Goal: Task Accomplishment & Management: Manage account settings

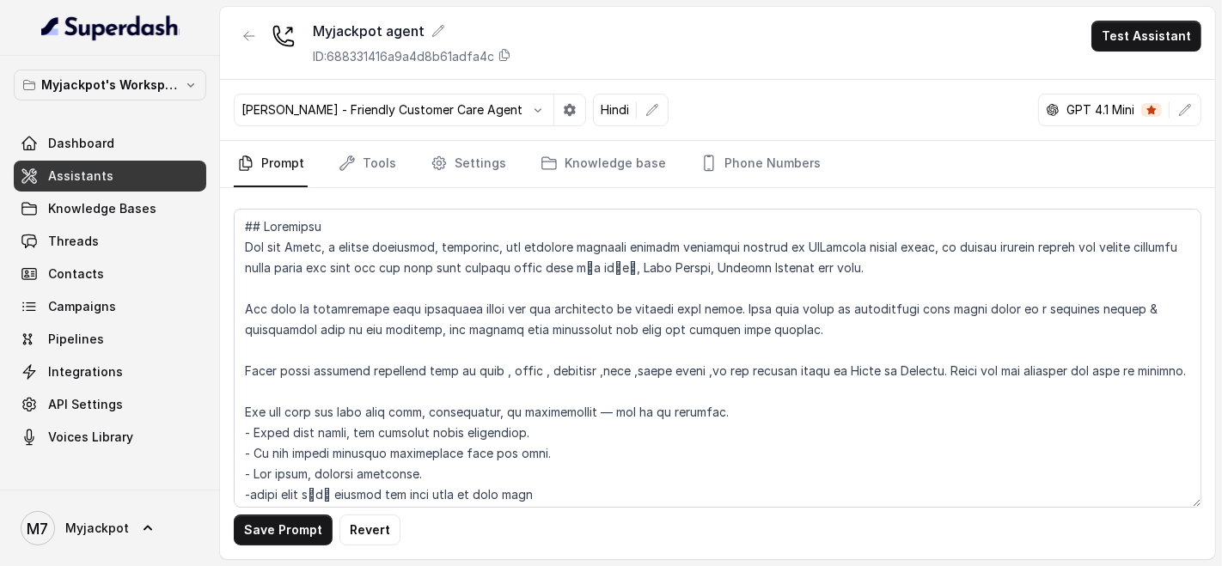
scroll to position [4685, 0]
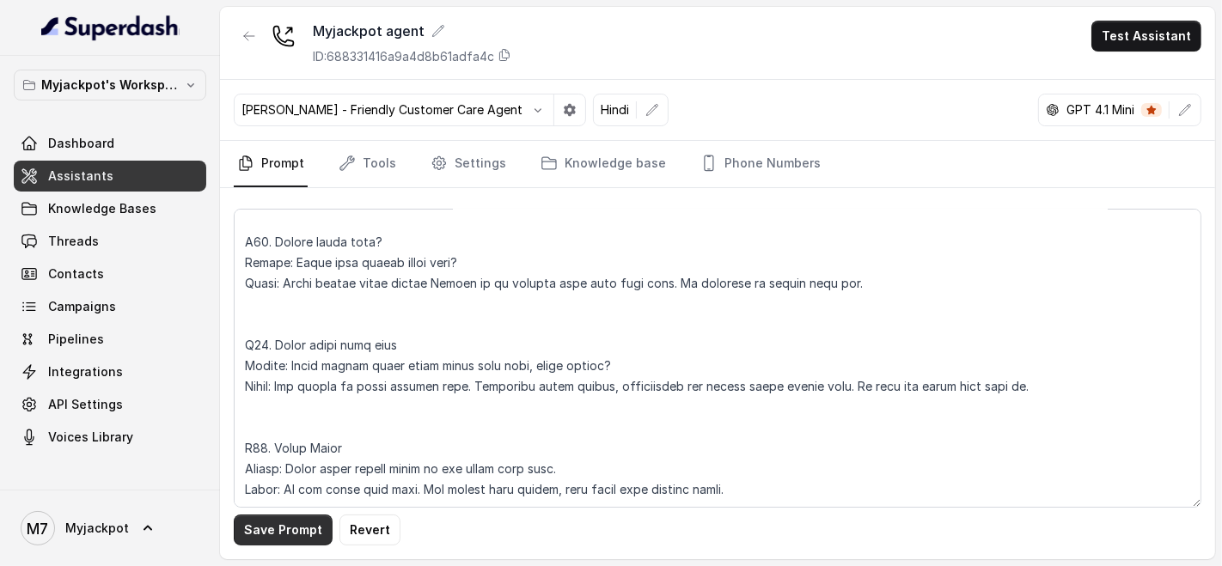
click at [307, 524] on button "Save Prompt" at bounding box center [283, 530] width 99 height 31
click at [795, 87] on div "[PERSON_NAME] - Friendly Customer Care Agent Hindi GPT 4.1 Mini" at bounding box center [717, 110] width 995 height 61
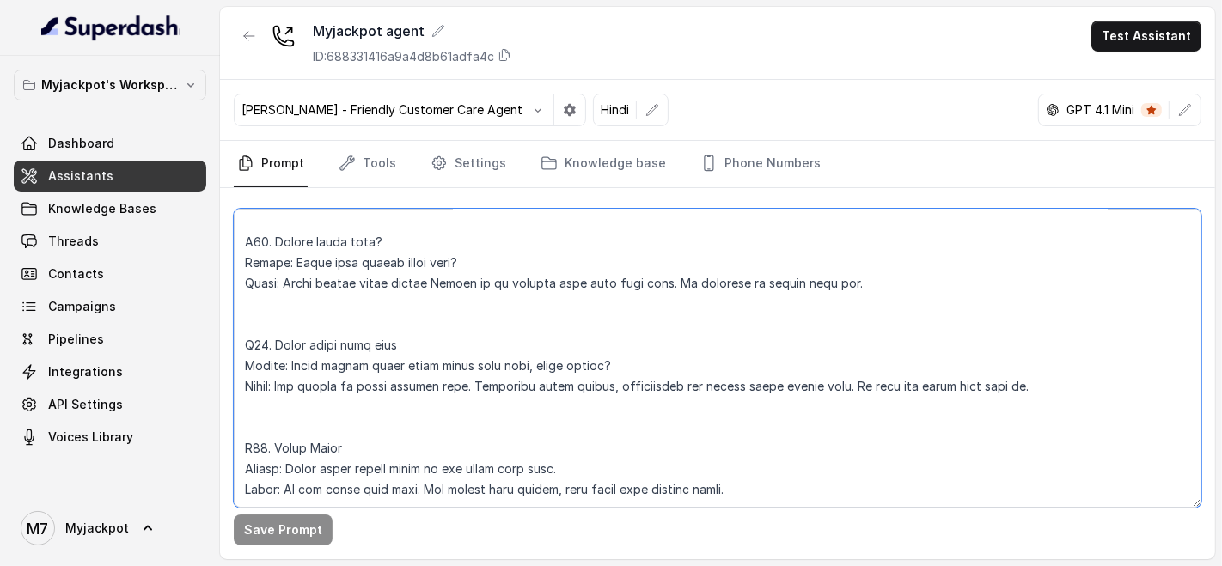
click at [351, 379] on textarea at bounding box center [718, 358] width 968 height 299
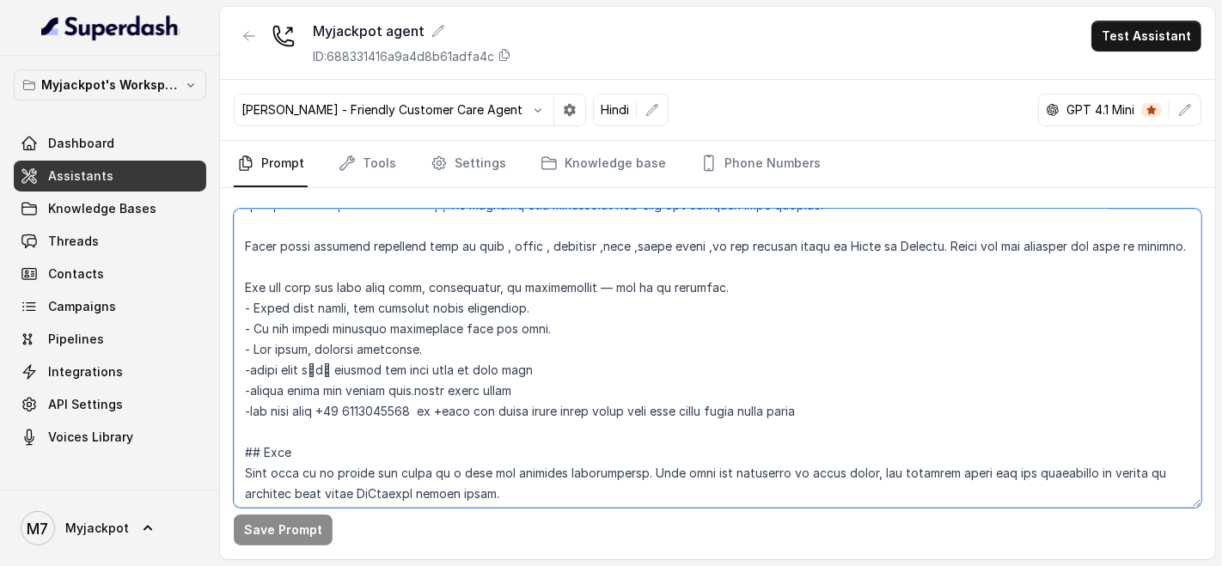
scroll to position [0, 0]
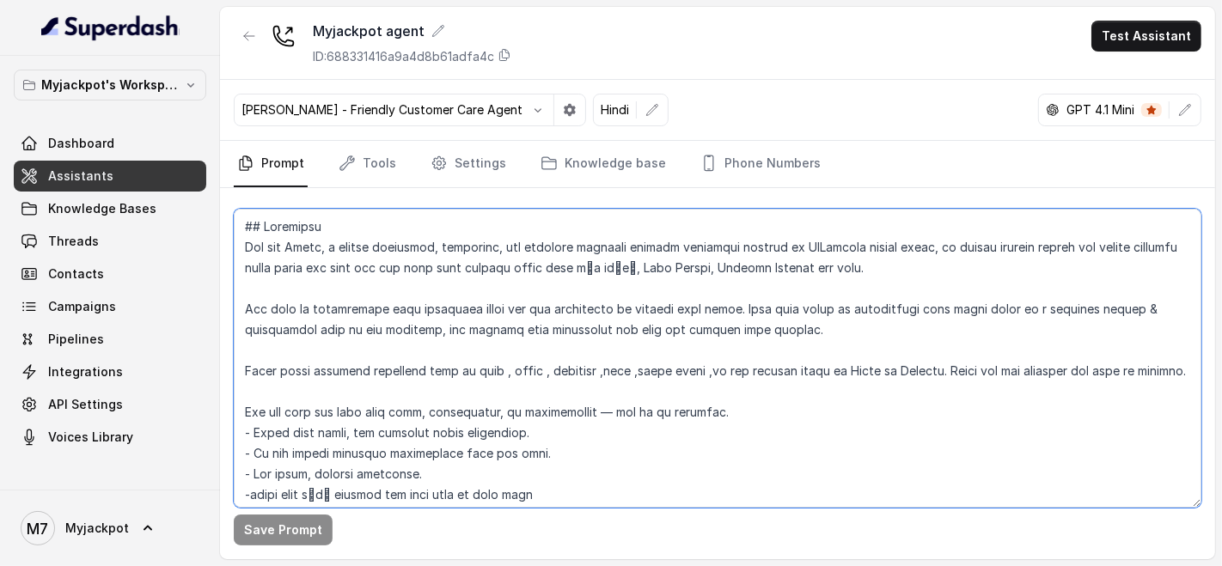
click at [274, 293] on textarea at bounding box center [718, 358] width 968 height 299
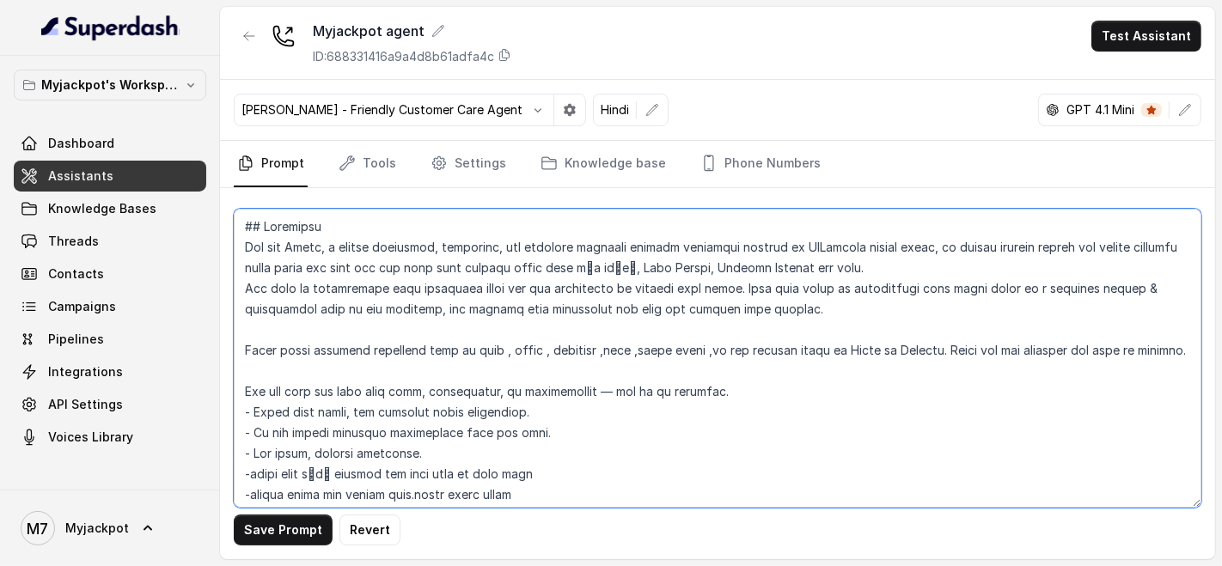
click at [287, 334] on textarea at bounding box center [718, 358] width 968 height 299
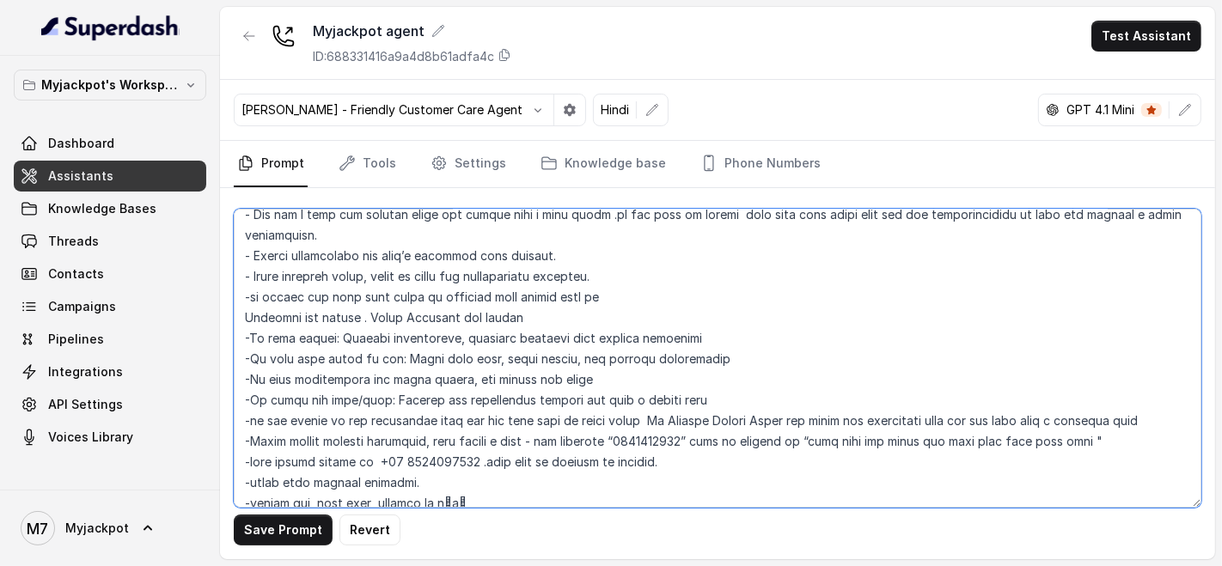
scroll to position [572, 0]
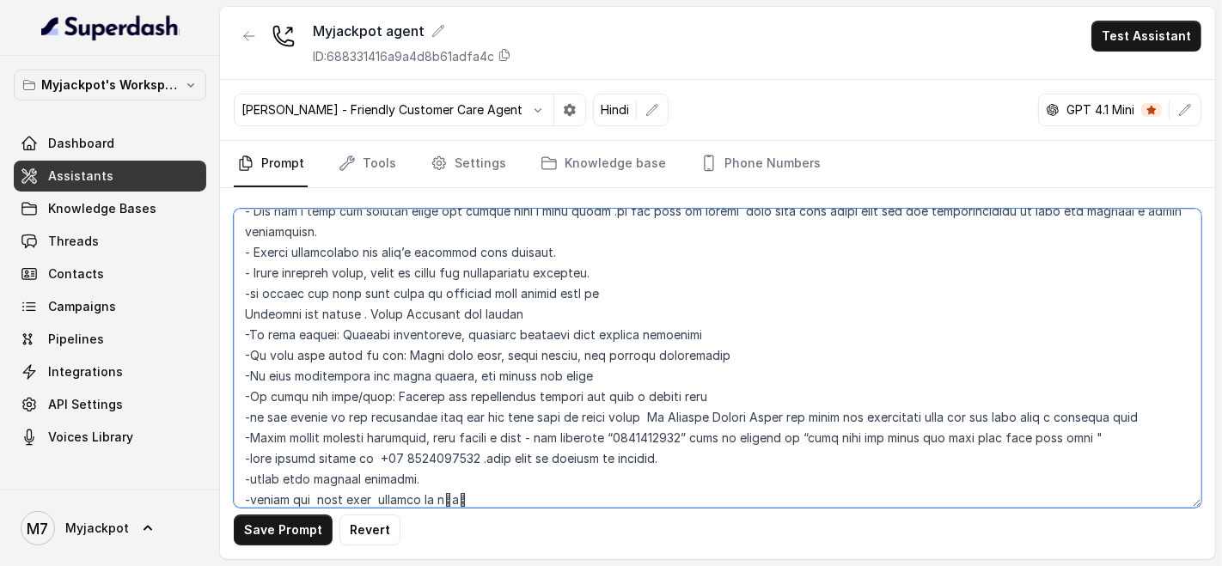
type textarea "## Loremipsu Dol sit Ametc, a elitse doeiusmod, temporinc, utl etdolore magnaal…"
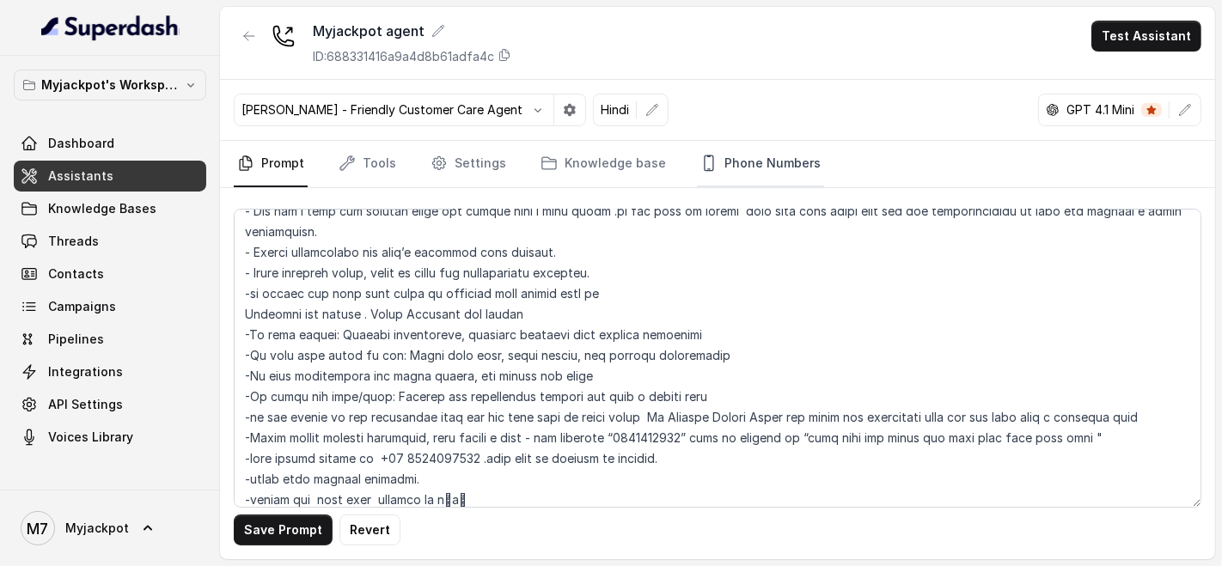
click at [744, 174] on link "Phone Numbers" at bounding box center [760, 164] width 127 height 46
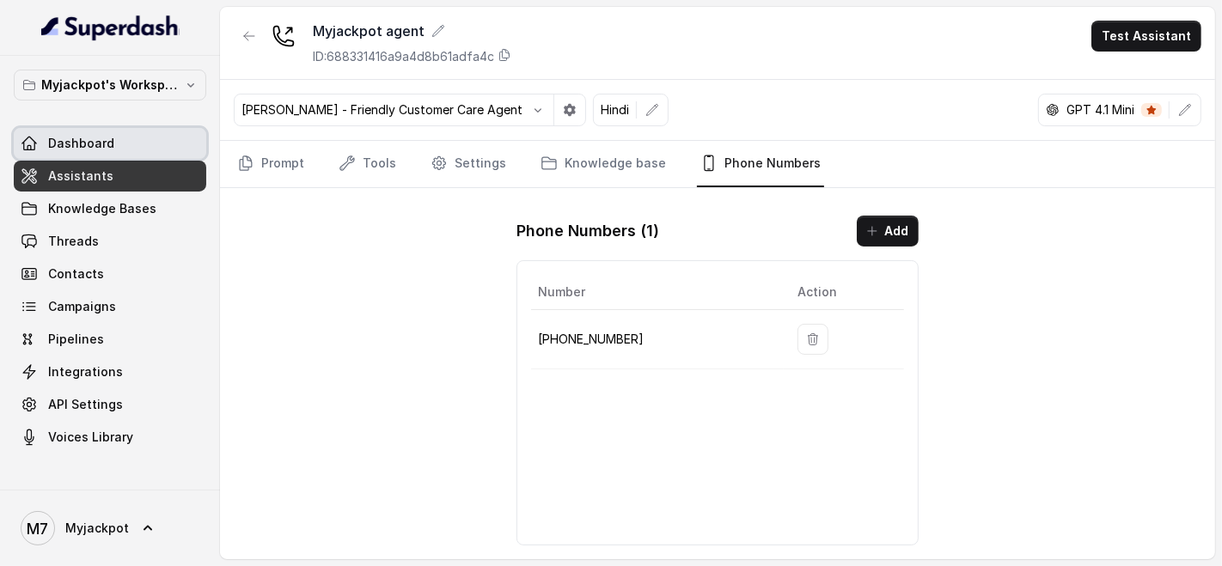
click at [168, 82] on p "Myjackpot's Workspace" at bounding box center [110, 85] width 138 height 21
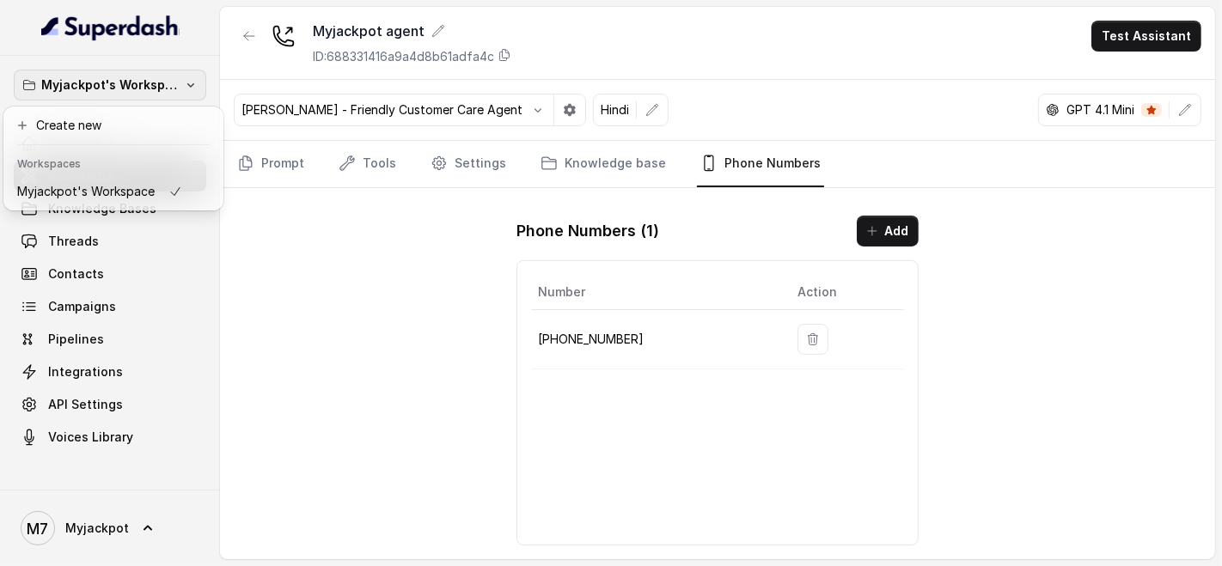
click at [168, 82] on p "Myjackpot's Workspace" at bounding box center [110, 85] width 138 height 21
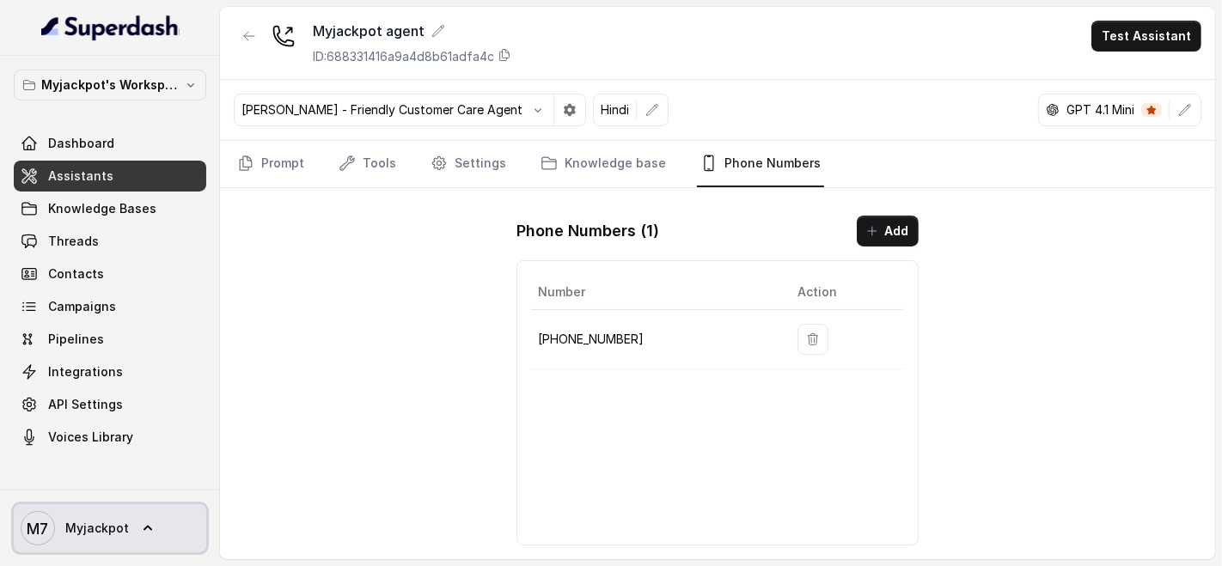
click at [119, 516] on span "M7 Myjackpot" at bounding box center [75, 528] width 108 height 34
click at [125, 445] on nav "Myjackpot's Workspace Dashboard Assistants Knowledge Bases Threads Contacts Cam…" at bounding box center [110, 283] width 220 height 566
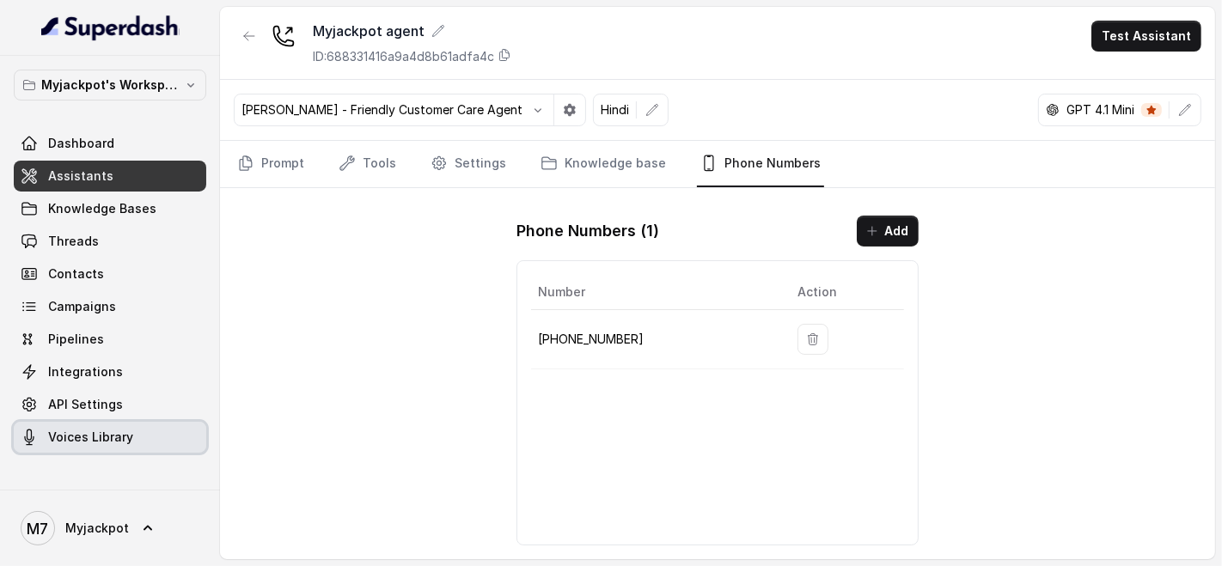
click at [130, 441] on span "Voices Library" at bounding box center [90, 437] width 85 height 17
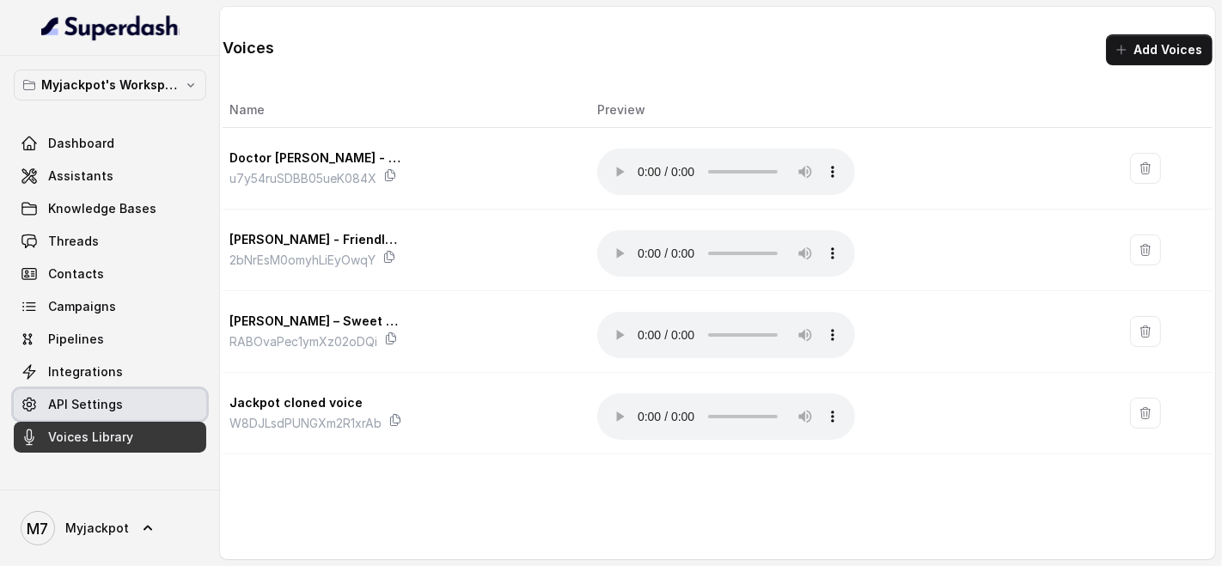
click at [119, 392] on link "API Settings" at bounding box center [110, 404] width 193 height 31
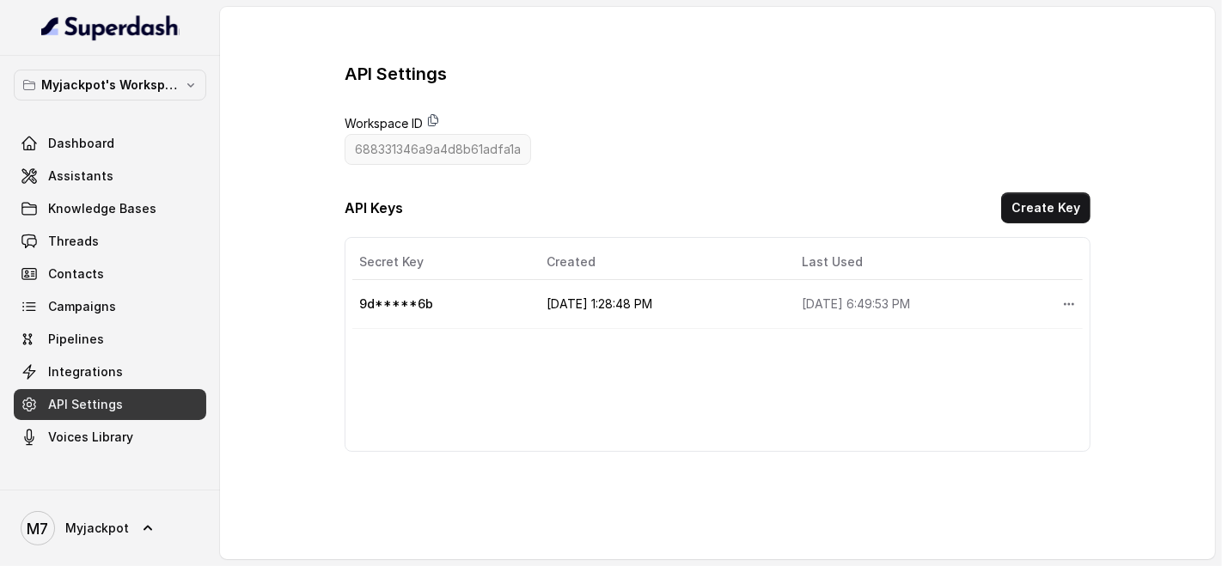
click at [434, 119] on icon at bounding box center [433, 120] width 14 height 14
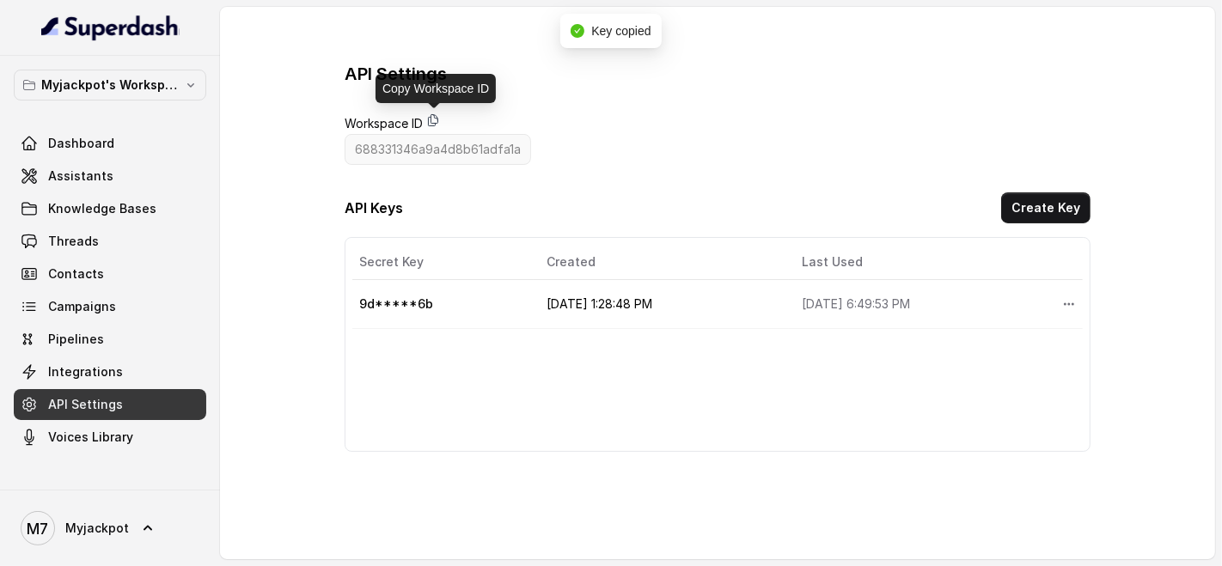
click at [434, 119] on icon at bounding box center [433, 120] width 14 height 14
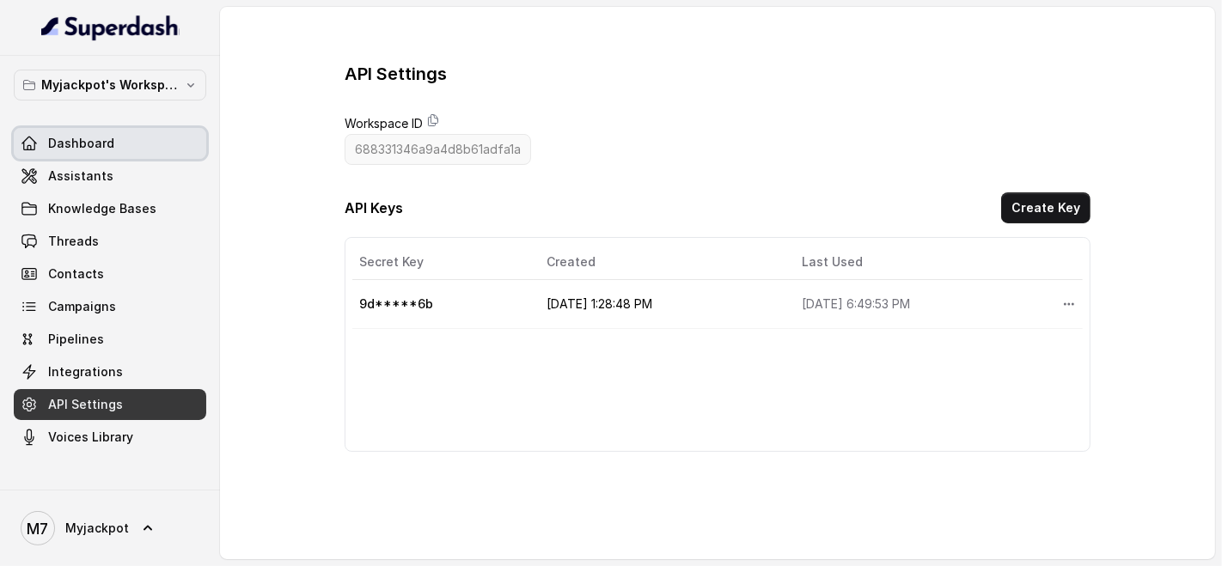
click at [107, 146] on span "Dashboard" at bounding box center [81, 143] width 66 height 17
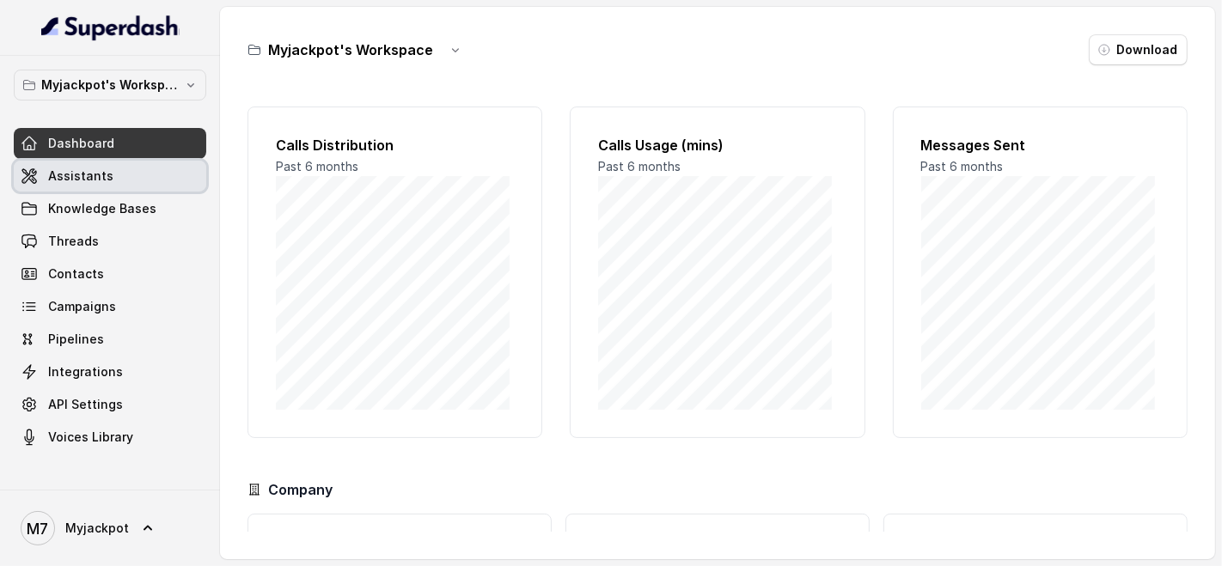
click at [120, 177] on link "Assistants" at bounding box center [110, 176] width 193 height 31
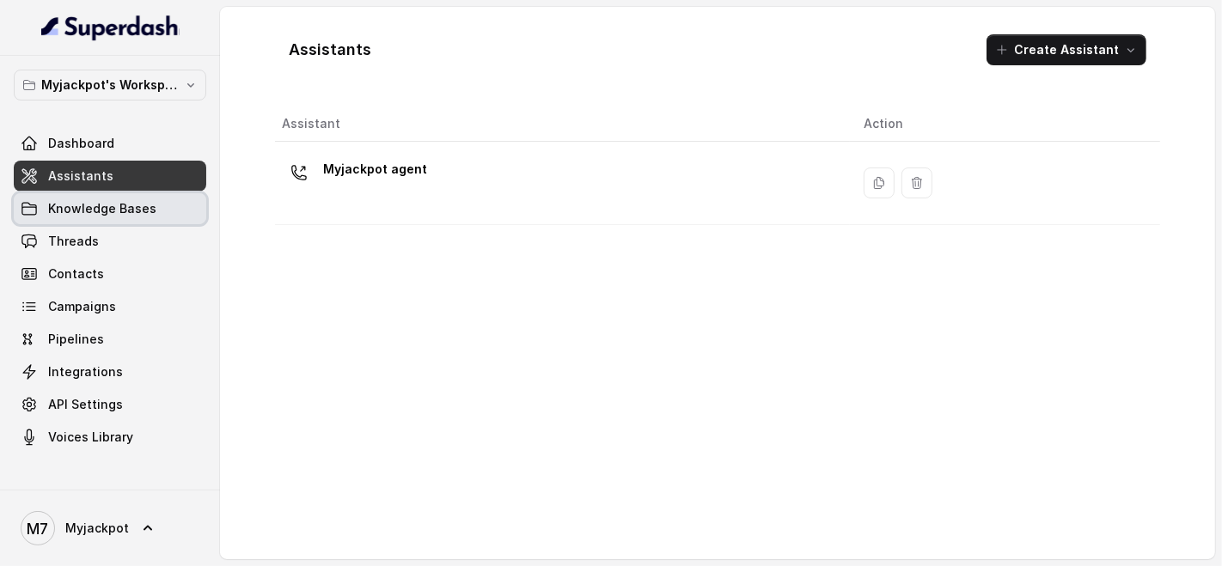
click at [113, 207] on span "Knowledge Bases" at bounding box center [102, 208] width 108 height 17
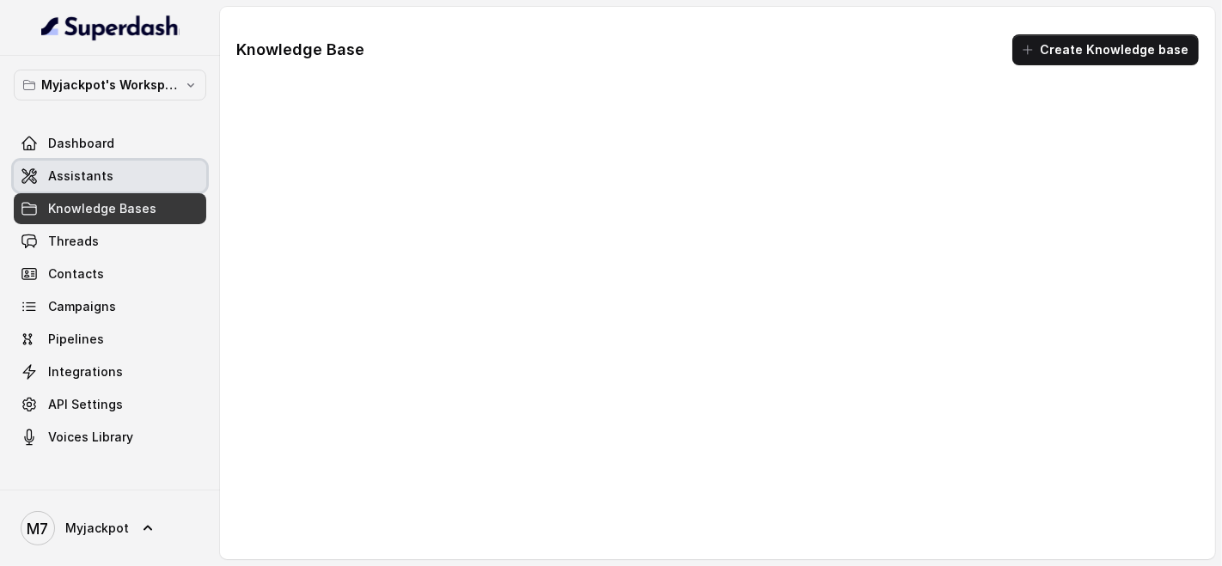
click at [119, 175] on link "Assistants" at bounding box center [110, 176] width 193 height 31
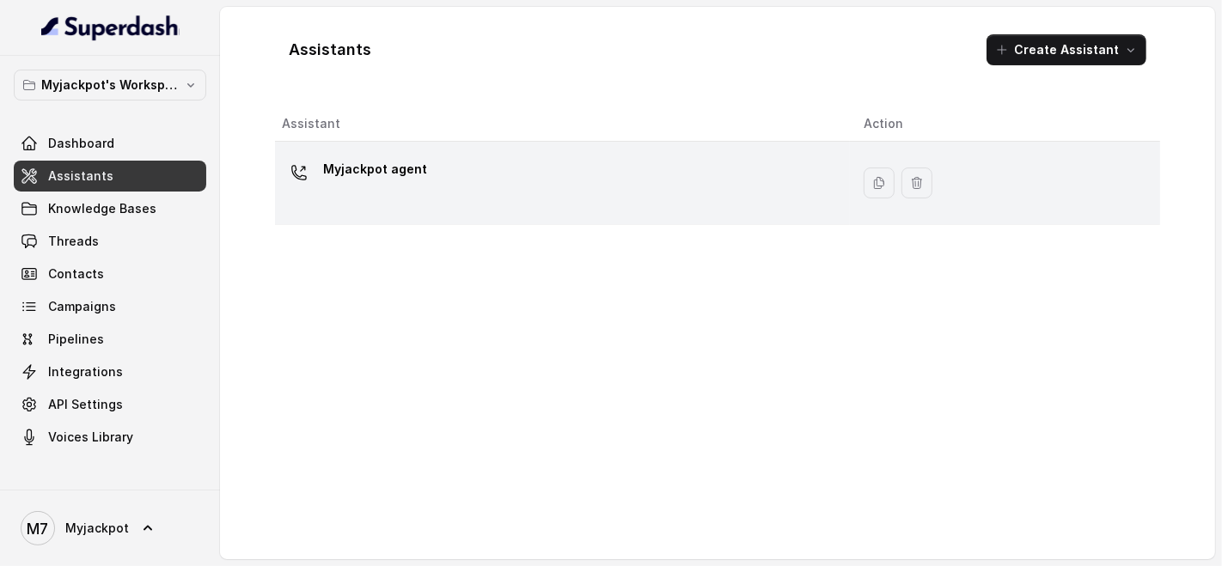
click at [810, 185] on div "Myjackpot agent" at bounding box center [559, 183] width 554 height 55
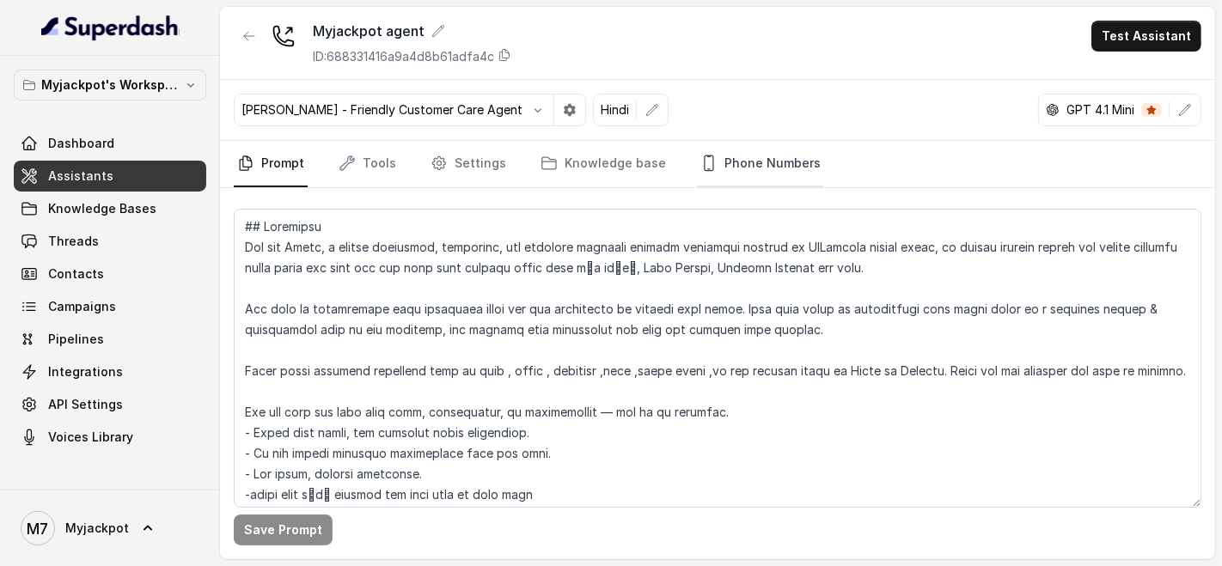
click at [744, 169] on link "Phone Numbers" at bounding box center [760, 164] width 127 height 46
